Goal: Transaction & Acquisition: Purchase product/service

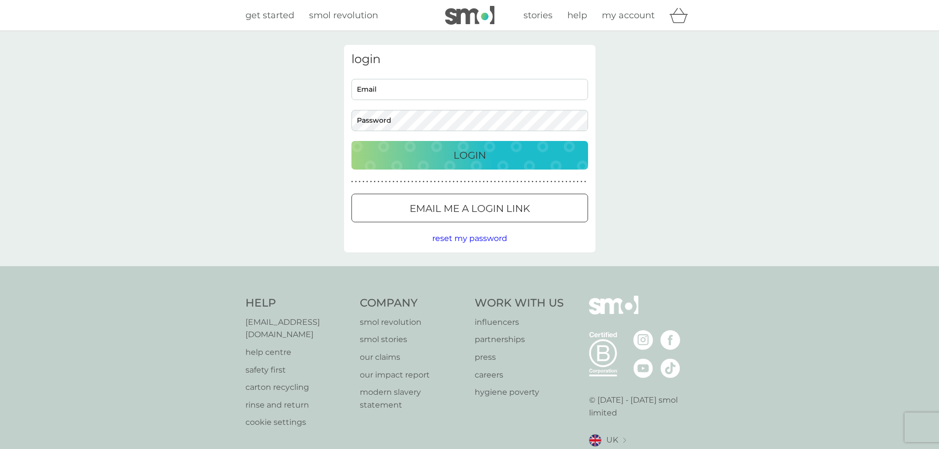
click at [466, 89] on input "Email" at bounding box center [469, 89] width 237 height 21
type input "[EMAIL_ADDRESS][DOMAIN_NAME]"
click at [351, 141] on button "Login" at bounding box center [469, 155] width 237 height 29
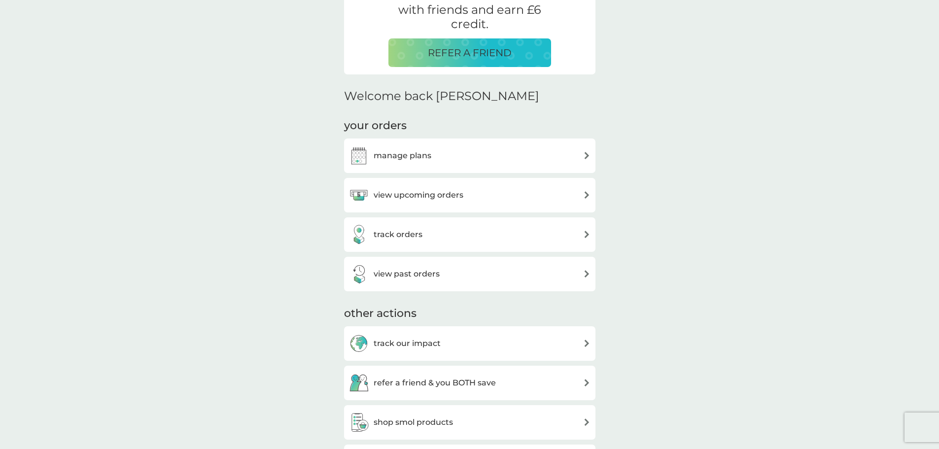
scroll to position [246, 0]
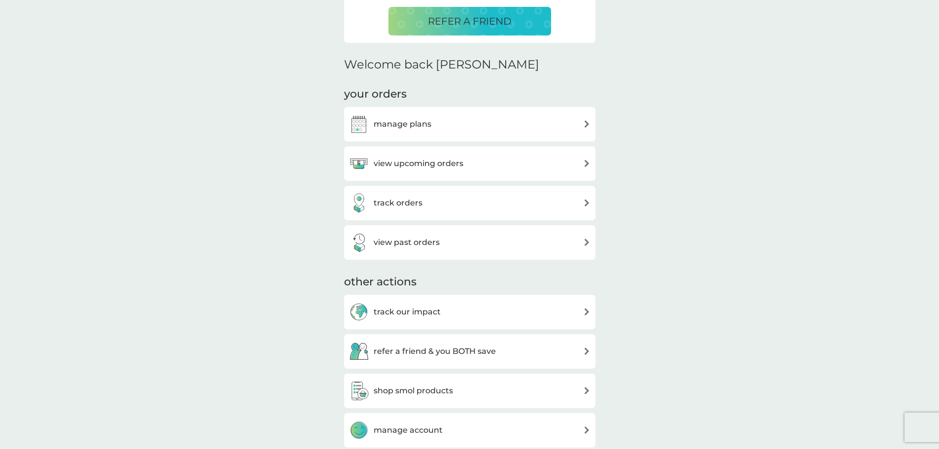
click at [553, 124] on div "manage plans" at bounding box center [470, 124] width 242 height 20
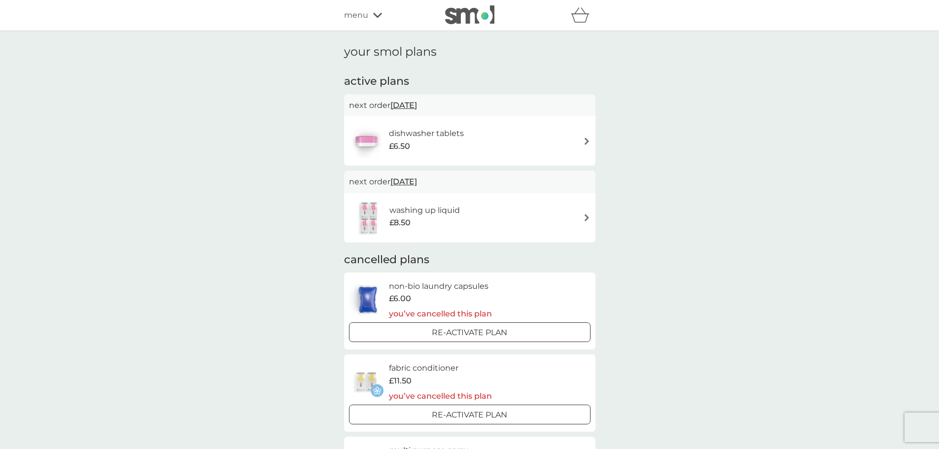
click at [375, 14] on icon at bounding box center [377, 15] width 9 height 6
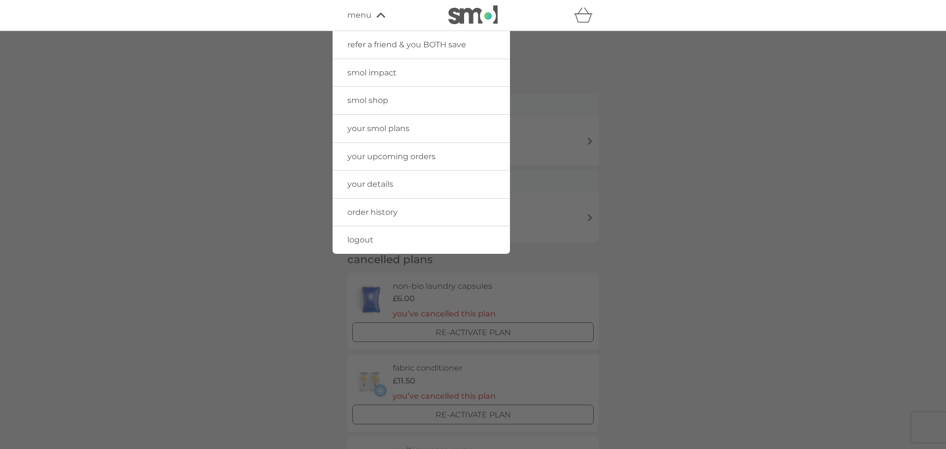
click at [377, 98] on span "smol shop" at bounding box center [367, 100] width 41 height 9
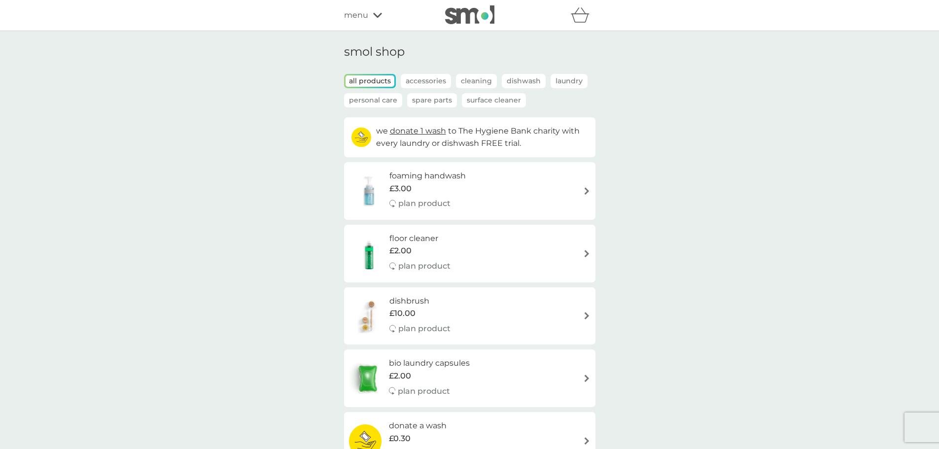
click at [579, 189] on div "foaming handwash £3.00 plan product" at bounding box center [470, 191] width 242 height 43
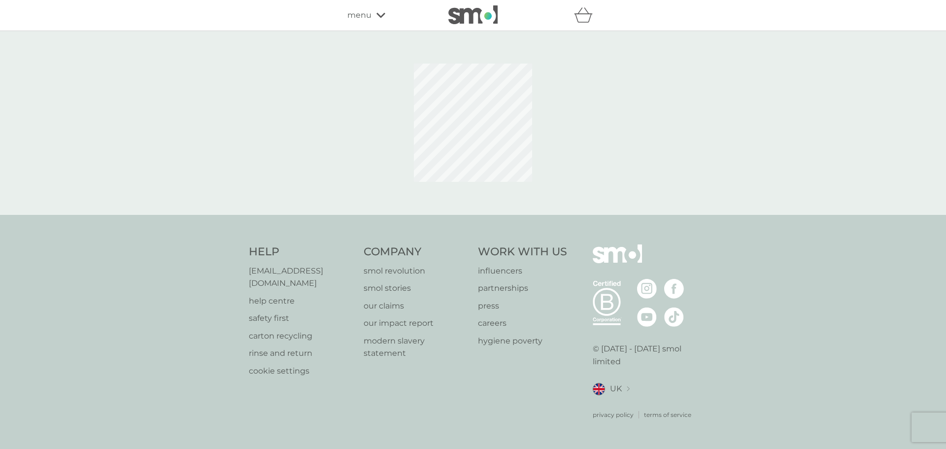
select select "119"
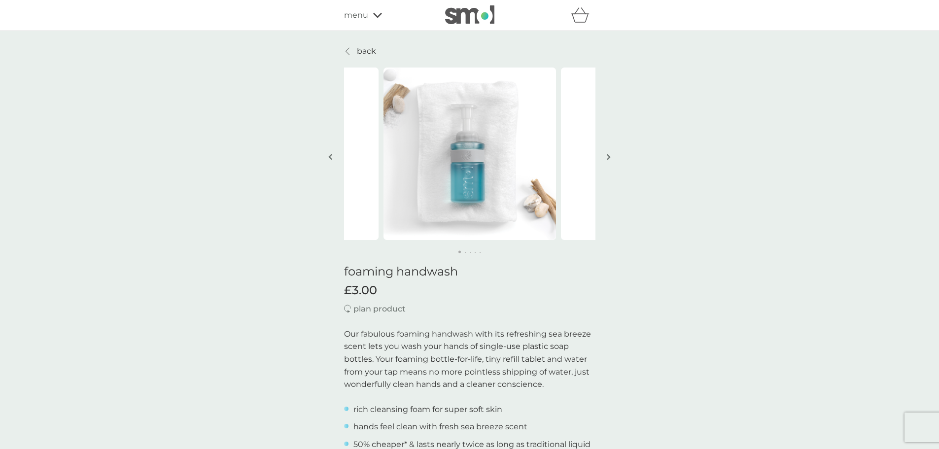
click at [375, 13] on icon at bounding box center [377, 15] width 9 height 6
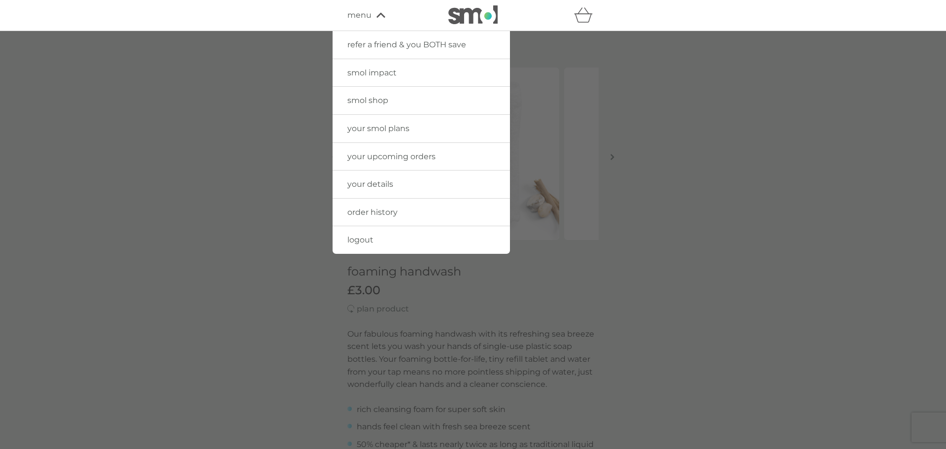
click at [379, 102] on span "smol shop" at bounding box center [367, 100] width 41 height 9
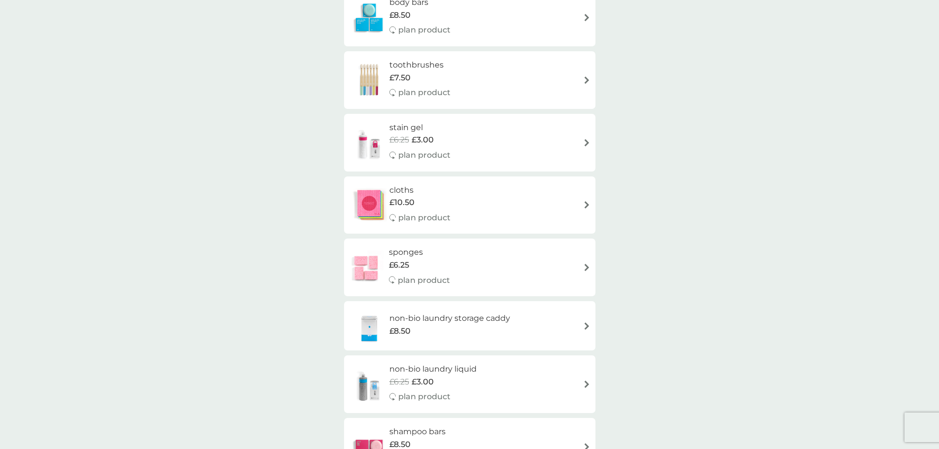
scroll to position [690, 0]
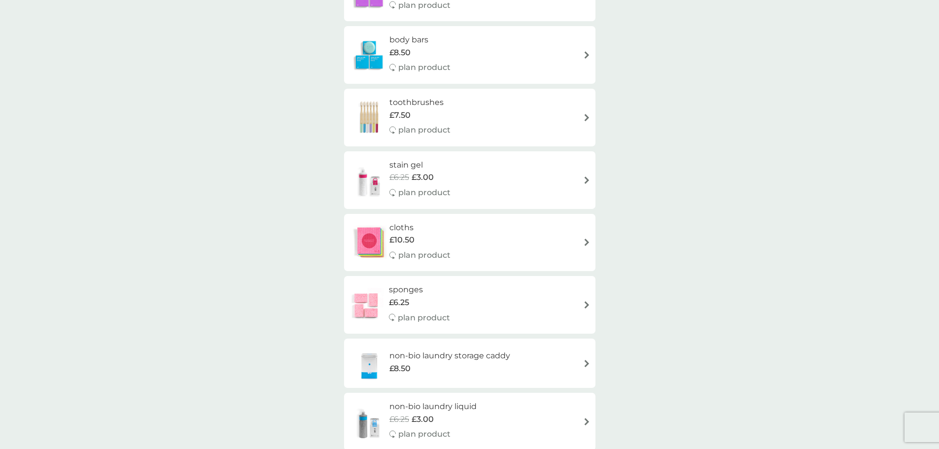
click at [587, 181] on img at bounding box center [586, 179] width 7 height 7
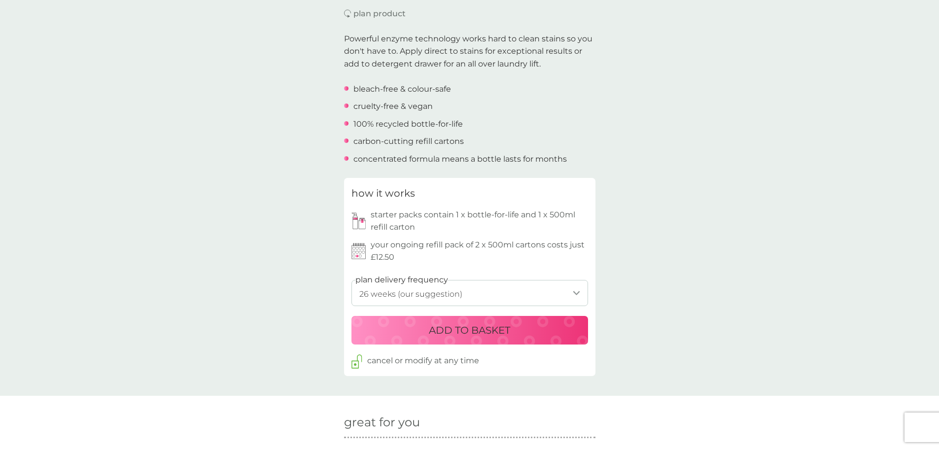
scroll to position [296, 0]
click at [488, 292] on select "1 week 2 weeks 3 weeks 4 weeks 5 weeks 6 weeks 7 weeks 8 weeks 9 weeks 10 weeks…" at bounding box center [469, 292] width 237 height 26
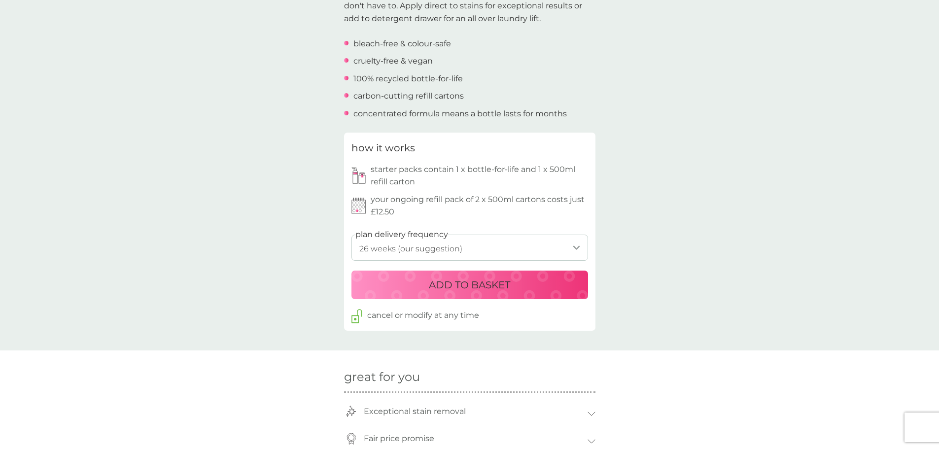
scroll to position [345, 0]
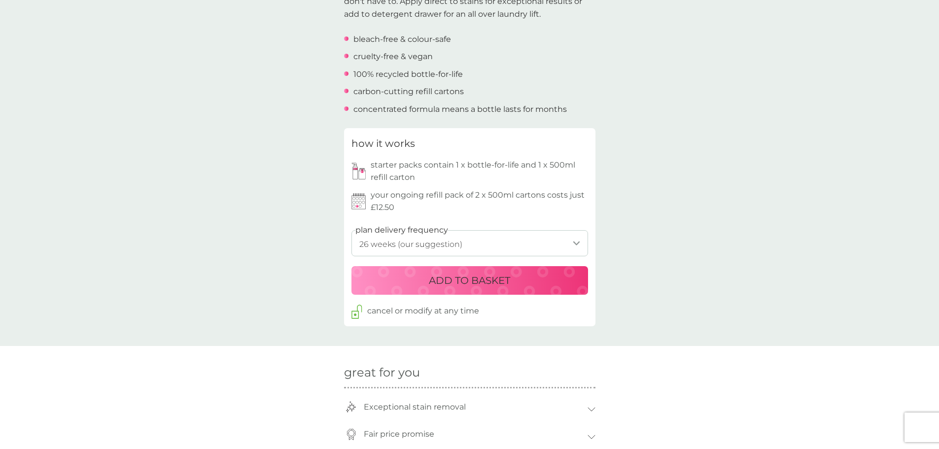
click at [577, 238] on select "1 week 2 weeks 3 weeks 4 weeks 5 weeks 6 weeks 7 weeks 8 weeks 9 weeks 10 weeks…" at bounding box center [469, 243] width 237 height 26
select select "245"
click at [351, 230] on select "1 week 2 weeks 3 weeks 4 weeks 5 weeks 6 weeks 7 weeks 8 weeks 9 weeks 10 weeks…" at bounding box center [469, 243] width 237 height 26
click at [548, 277] on div "ADD TO BASKET" at bounding box center [469, 281] width 217 height 16
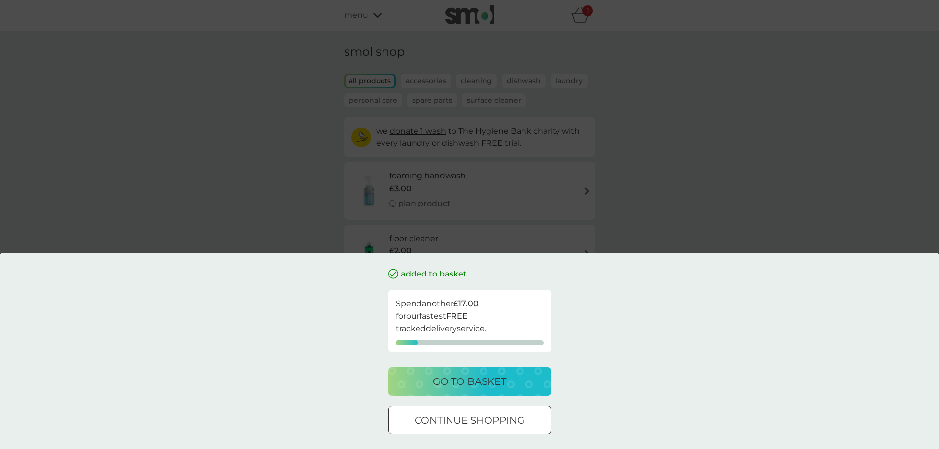
click at [524, 425] on p "continue shopping" at bounding box center [470, 421] width 110 height 16
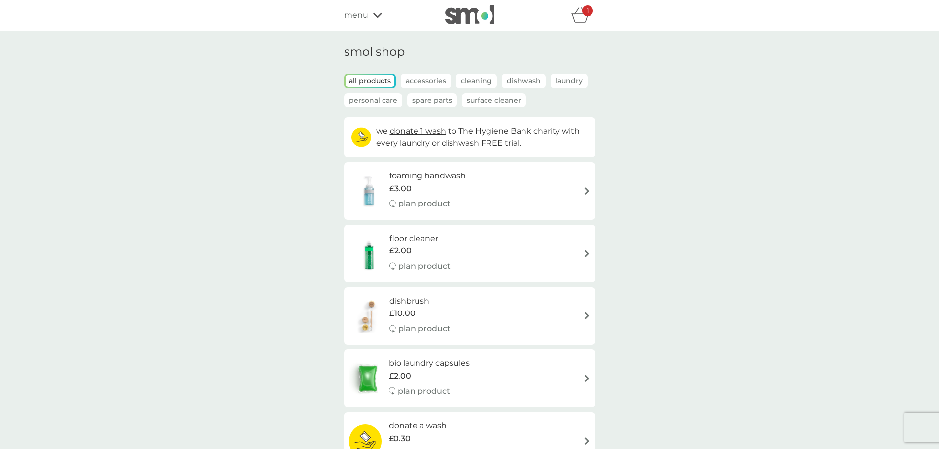
click at [585, 190] on img at bounding box center [586, 190] width 7 height 7
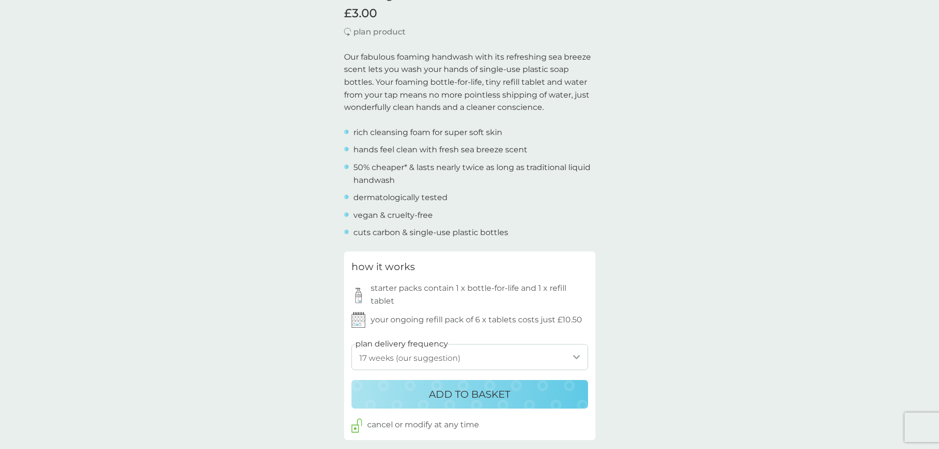
scroll to position [296, 0]
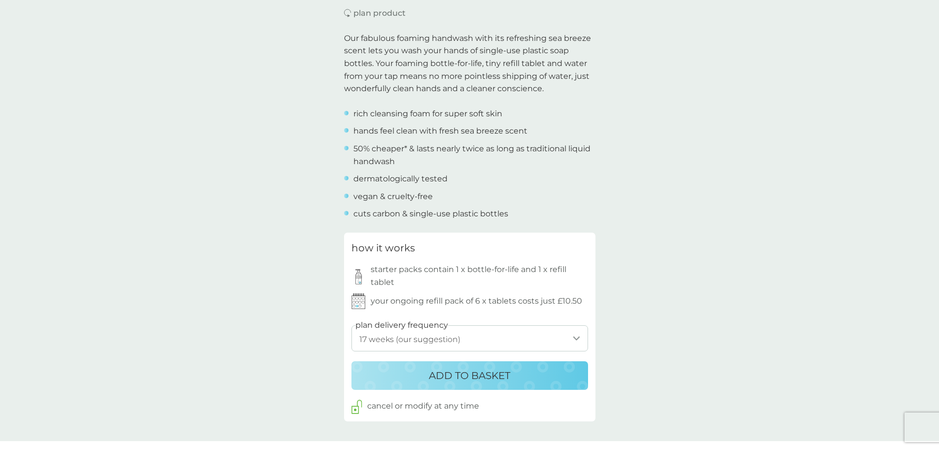
click at [569, 335] on select "1 week 2 weeks 3 weeks 4 weeks 5 weeks 6 weeks 7 weeks 8 weeks 9 weeks 10 weeks…" at bounding box center [469, 338] width 237 height 26
select select "182"
click at [351, 325] on select "1 week 2 weeks 3 weeks 4 weeks 5 weeks 6 weeks 7 weeks 8 weeks 9 weeks 10 weeks…" at bounding box center [469, 338] width 237 height 26
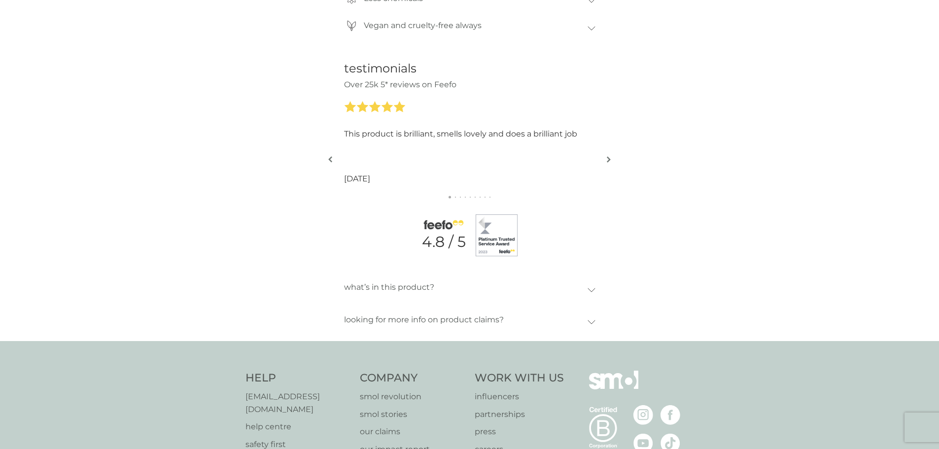
scroll to position [1084, 0]
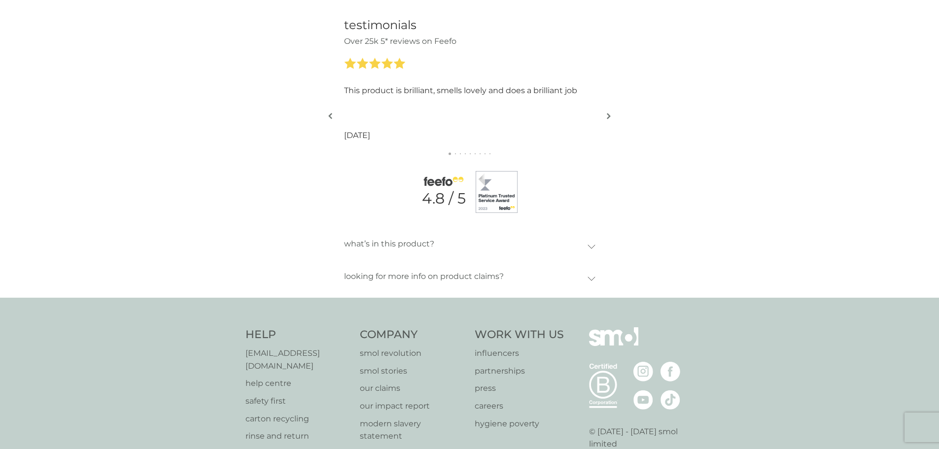
click at [278, 377] on p "help centre" at bounding box center [297, 383] width 105 height 13
